Goal: Find specific page/section: Find specific page/section

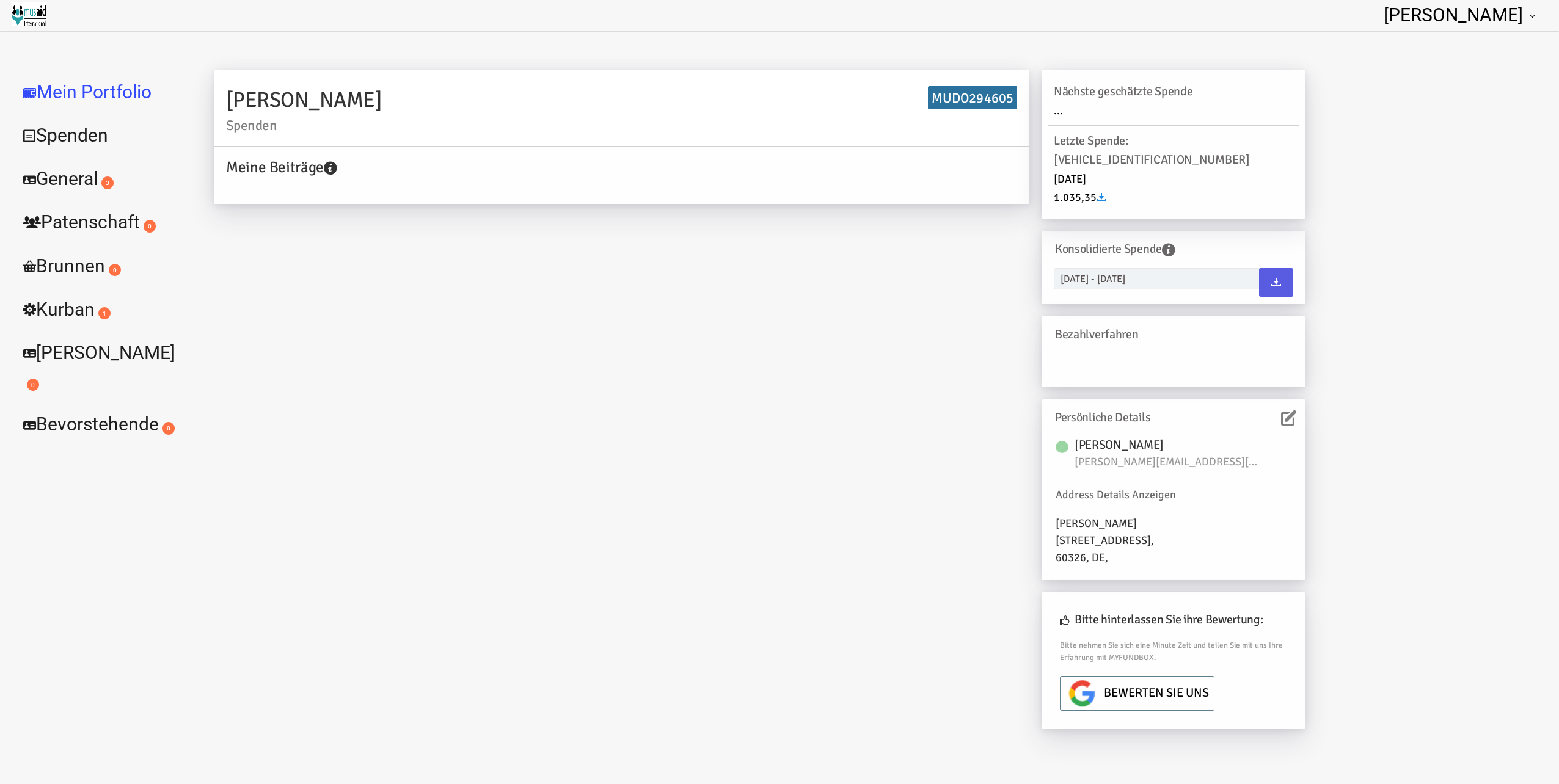
click at [377, 231] on div "[PERSON_NAME] MUDO294605 Meine Beiträge Holen Sie sich kostenloses Kontoguthabe…" at bounding box center [759, 406] width 1116 height 671
click at [289, 172] on h4 "Meine Beiträge" at bounding box center [625, 167] width 797 height 23
click at [1105, 192] on icon at bounding box center [1101, 197] width 10 height 10
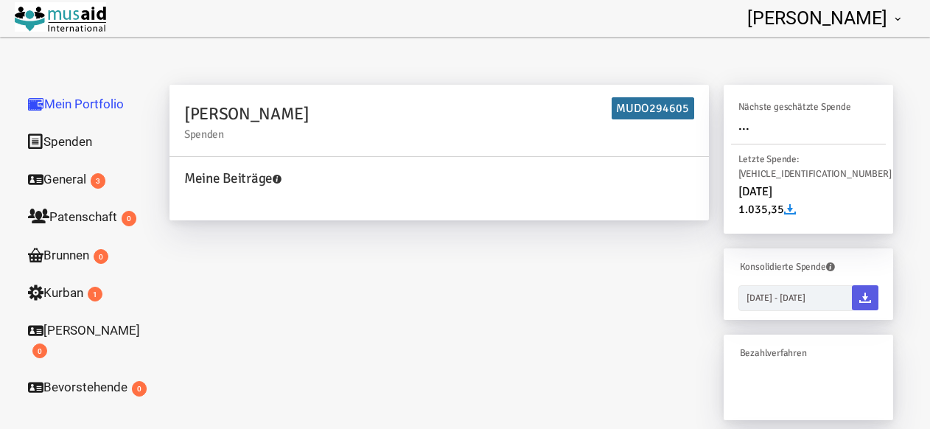
click at [46, 176] on link "General 3" at bounding box center [88, 179] width 147 height 38
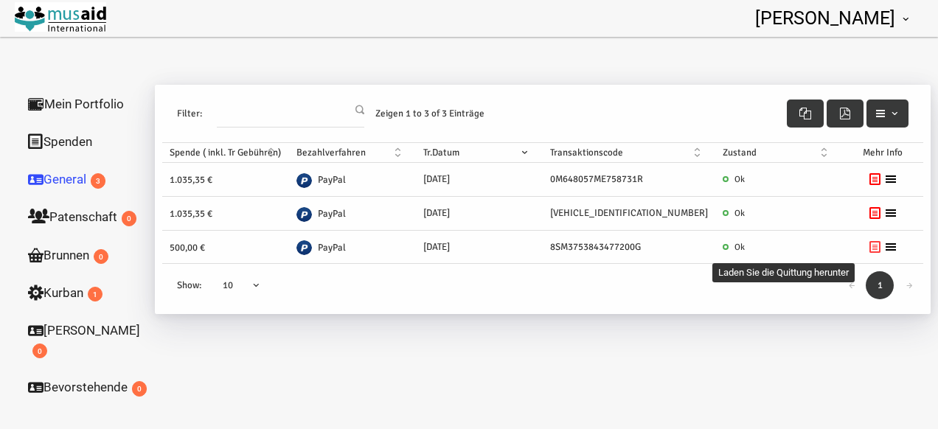
click at [869, 244] on icon at bounding box center [875, 247] width 12 height 12
